Goal: Task Accomplishment & Management: Manage account settings

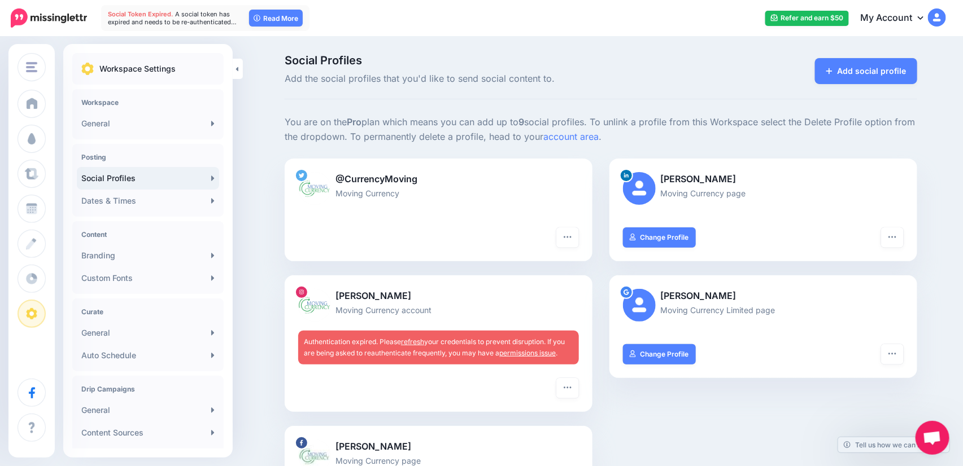
click at [424, 338] on link "refresh" at bounding box center [412, 342] width 23 height 8
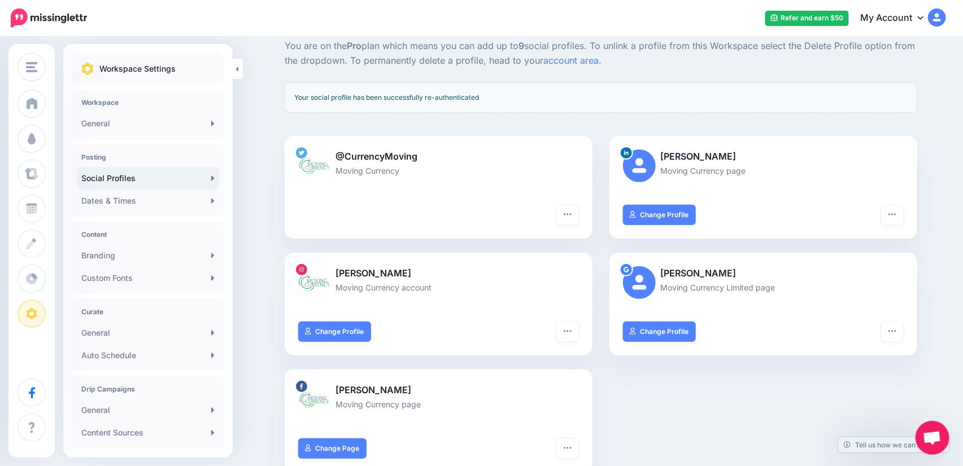
scroll to position [169, 0]
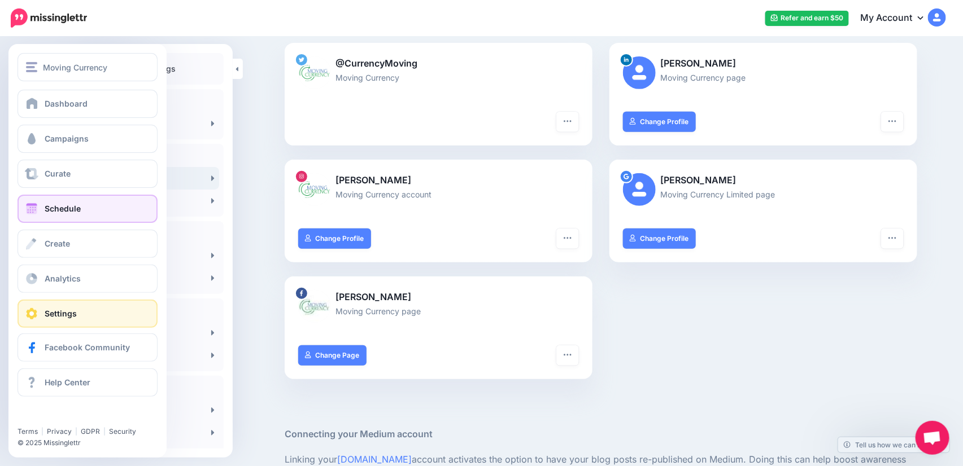
click at [52, 203] on link "Schedule" at bounding box center [88, 209] width 140 height 28
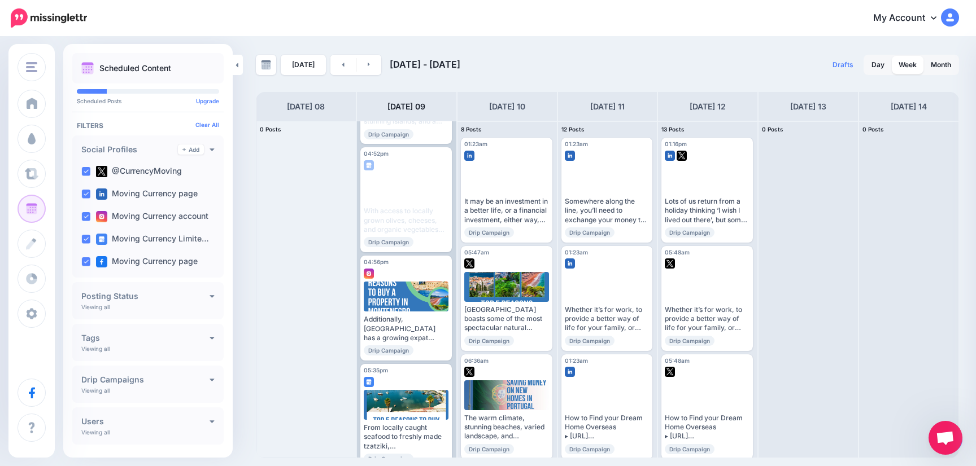
scroll to position [766, 0]
